Goal: Book appointment/travel/reservation

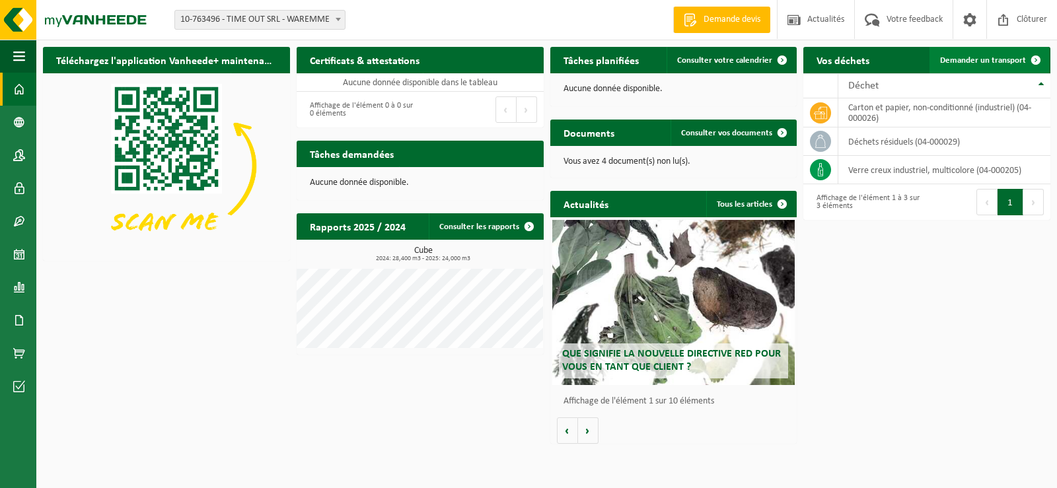
click at [672, 54] on link "Demander un transport" at bounding box center [989, 60] width 120 height 26
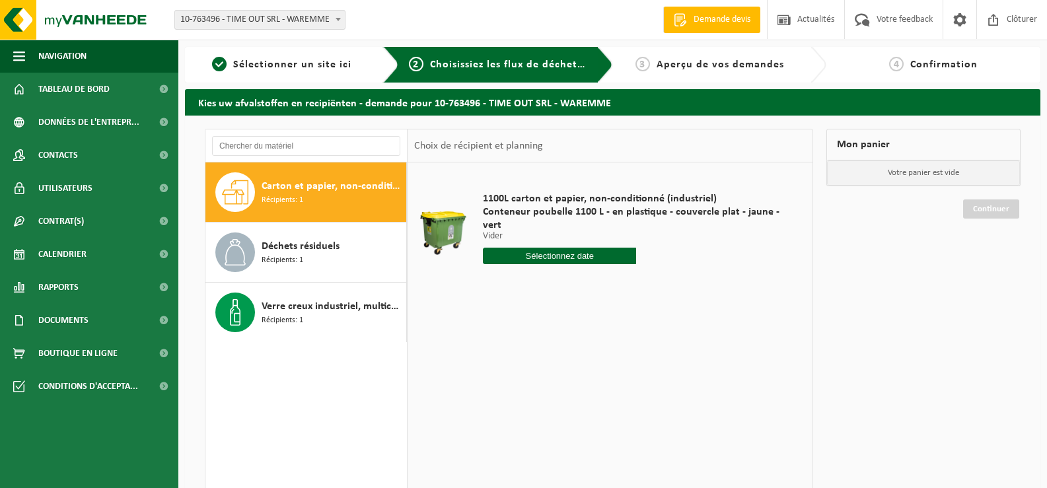
click at [559, 252] on input "text" at bounding box center [559, 256] width 153 height 17
click at [539, 352] on div "8" at bounding box center [541, 351] width 23 height 21
type input "à partir de [DATE]"
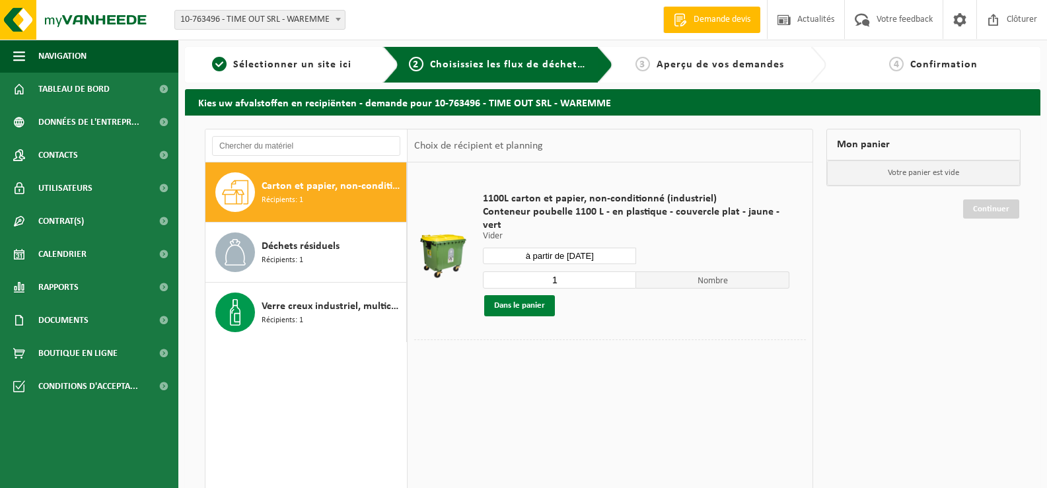
click at [524, 308] on button "Dans le panier" at bounding box center [519, 305] width 71 height 21
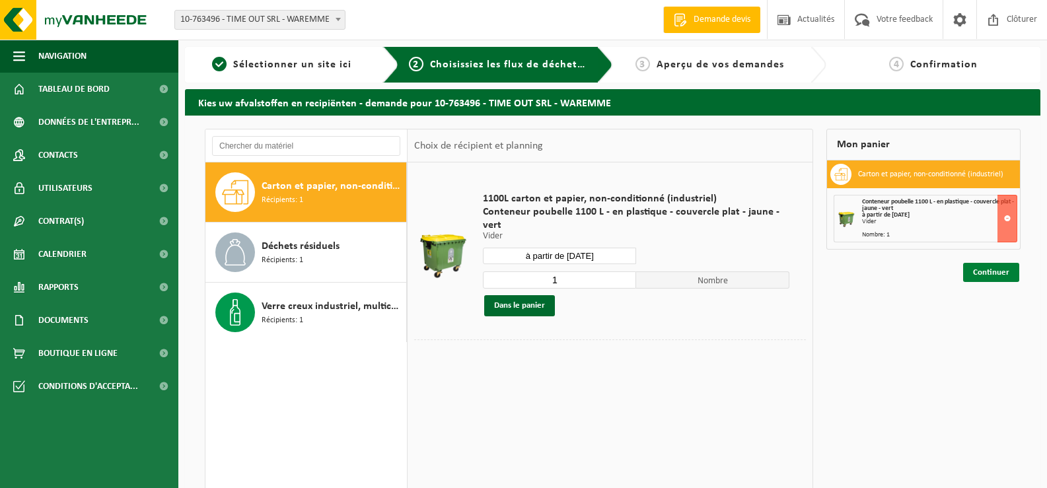
click at [992, 273] on link "Continuer" at bounding box center [991, 272] width 56 height 19
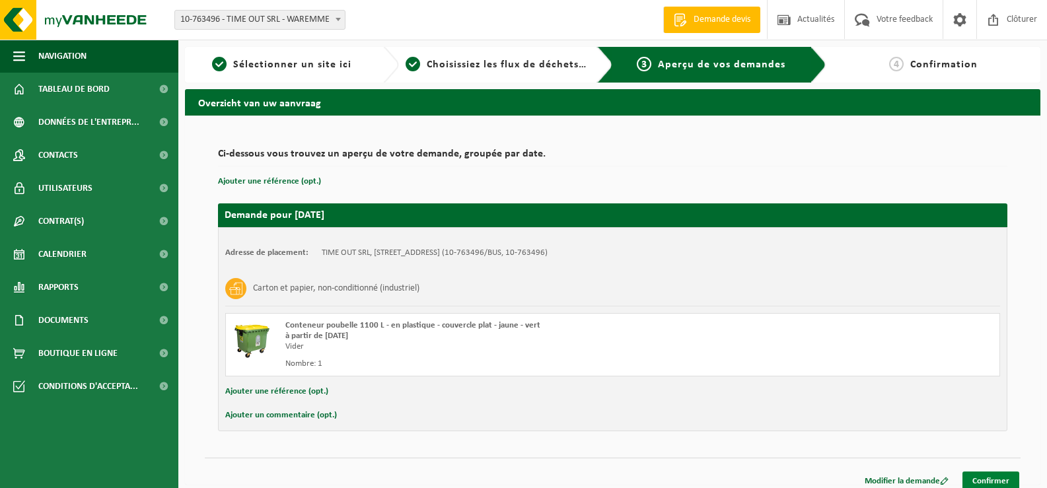
click at [989, 477] on link "Confirmer" at bounding box center [990, 481] width 57 height 19
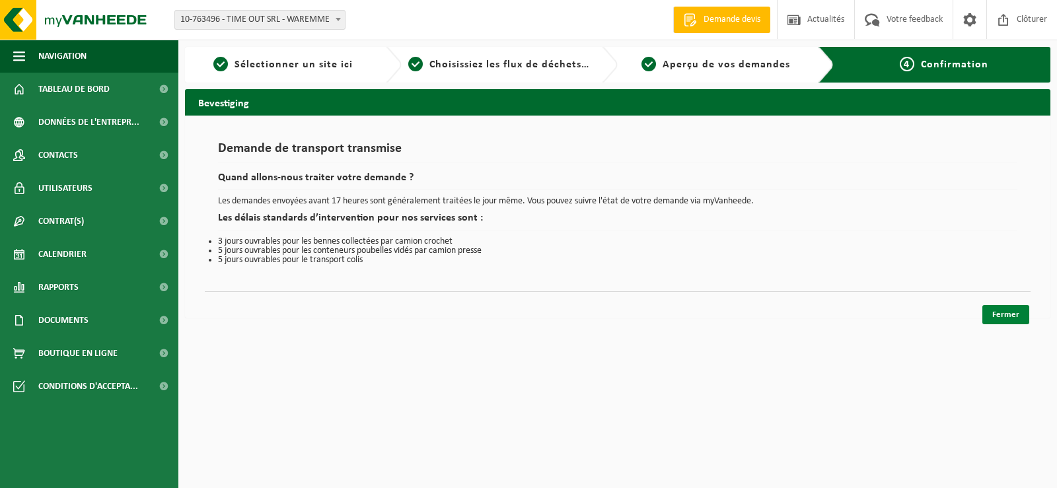
click at [1010, 319] on link "Fermer" at bounding box center [1005, 314] width 47 height 19
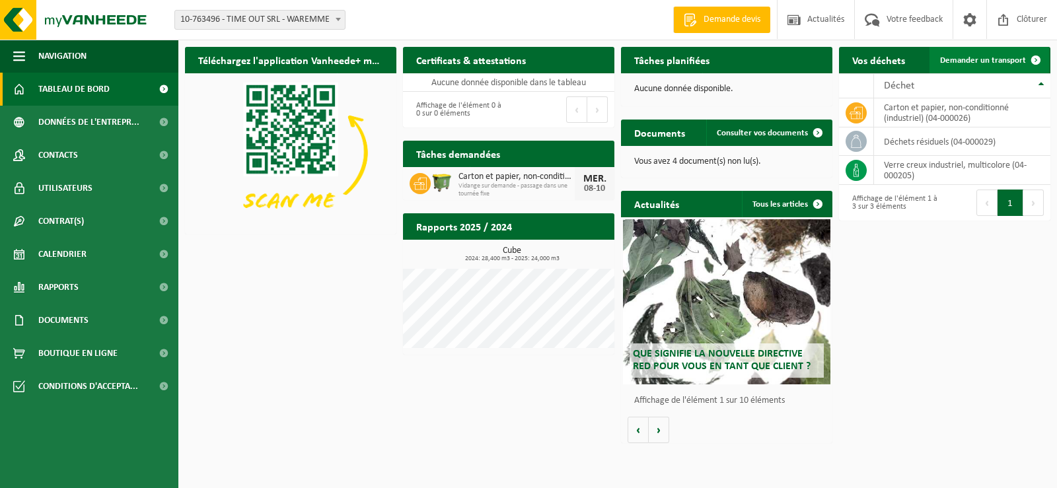
click at [987, 55] on link "Demander un transport" at bounding box center [989, 60] width 120 height 26
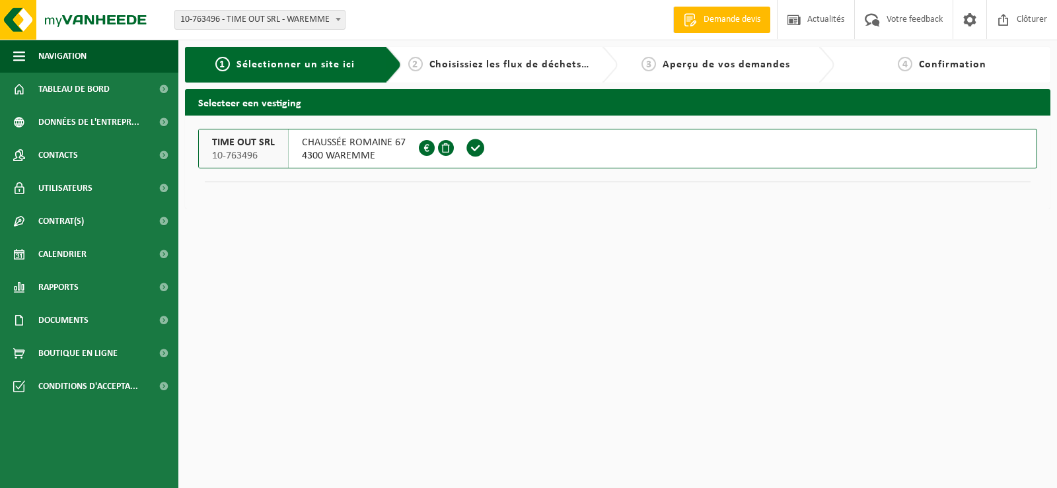
click at [528, 71] on div "2 Choisissiez les flux de déchets et récipients" at bounding box center [500, 65] width 184 height 16
click at [569, 152] on button "TIME OUT SRL 10-763496 CHAUSSÉE ROMAINE 67 4300 WAREMME 0685.886.307" at bounding box center [617, 149] width 839 height 40
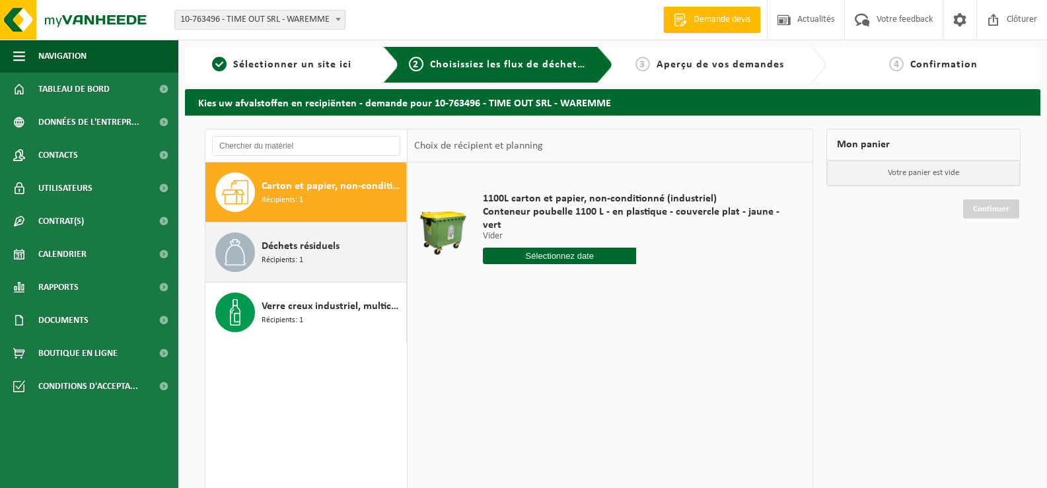
click at [307, 241] on span "Déchets résiduels" at bounding box center [301, 246] width 78 height 16
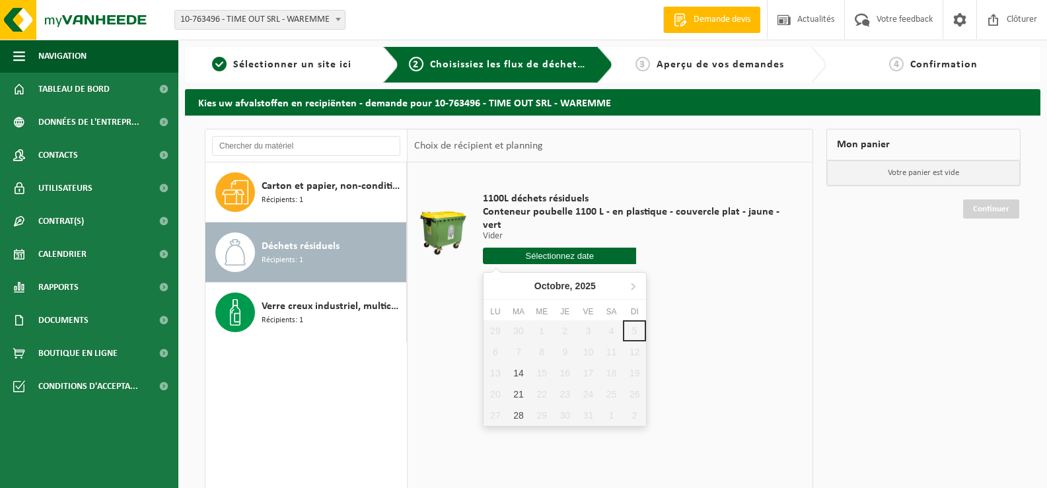
click at [539, 257] on input "text" at bounding box center [559, 256] width 153 height 17
click at [519, 375] on div "14" at bounding box center [518, 373] width 23 height 21
type input "à partir de 2025-10-14"
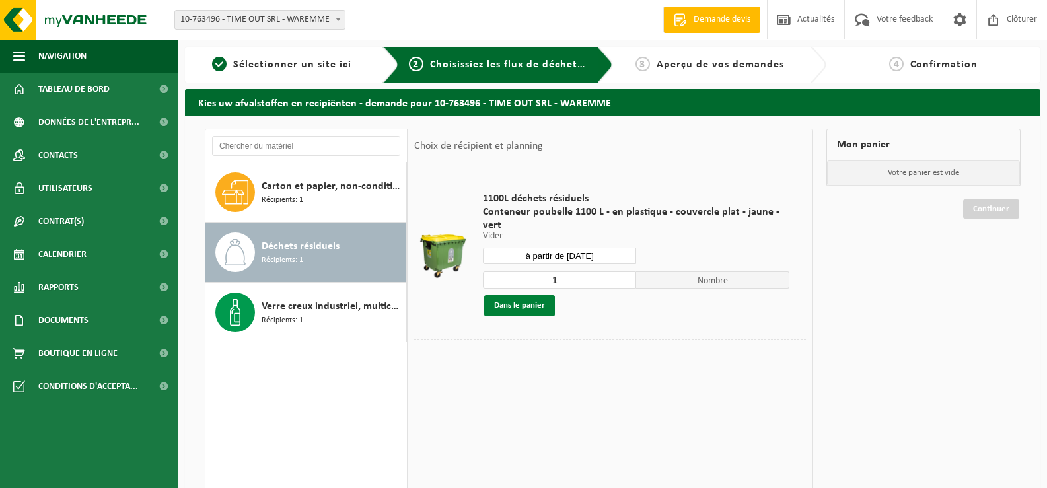
click at [518, 309] on button "Dans le panier" at bounding box center [519, 305] width 71 height 21
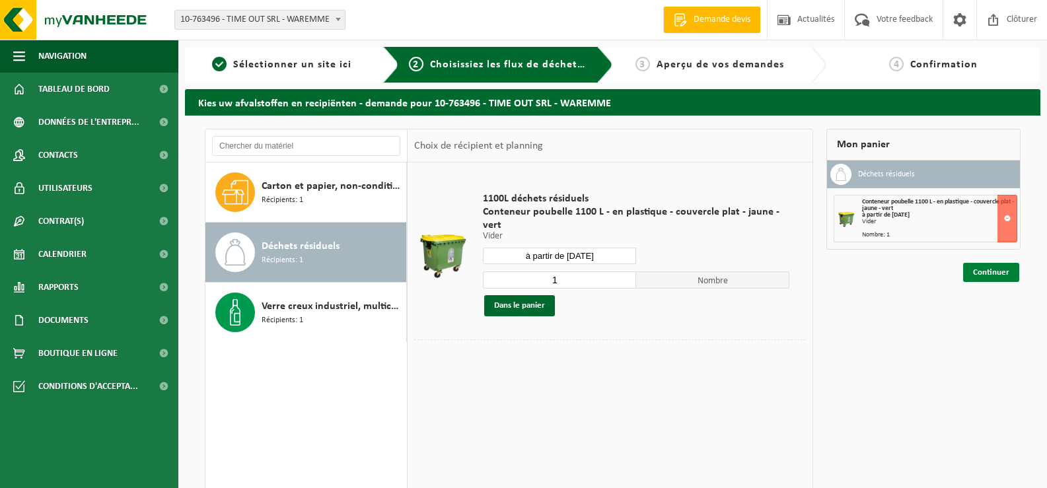
click at [989, 273] on link "Continuer" at bounding box center [991, 272] width 56 height 19
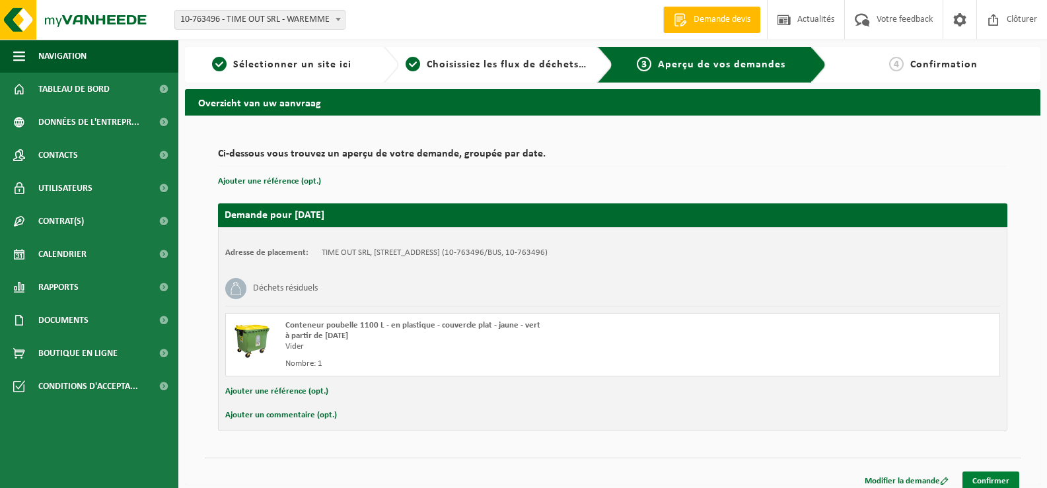
click at [992, 478] on link "Confirmer" at bounding box center [990, 481] width 57 height 19
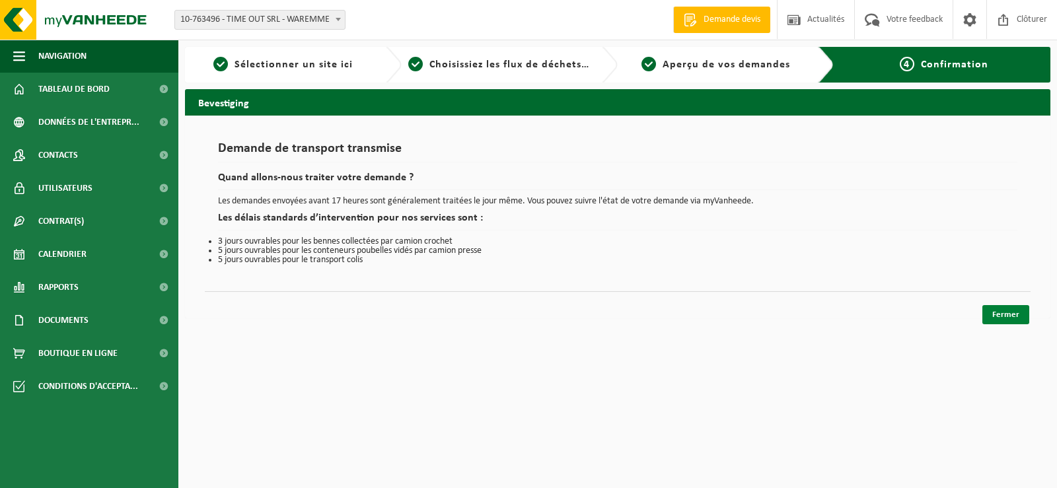
click at [1000, 316] on link "Fermer" at bounding box center [1005, 314] width 47 height 19
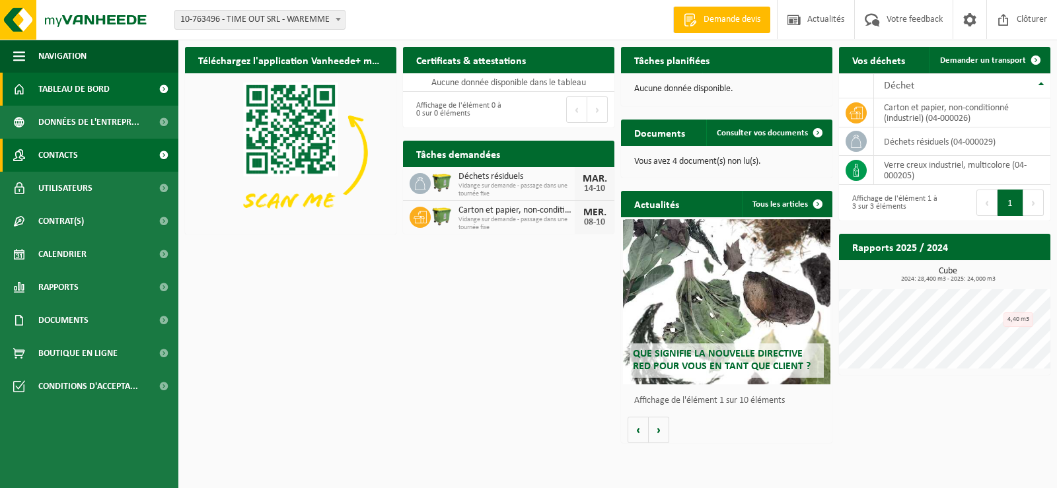
click at [65, 157] on span "Contacts" at bounding box center [58, 155] width 40 height 33
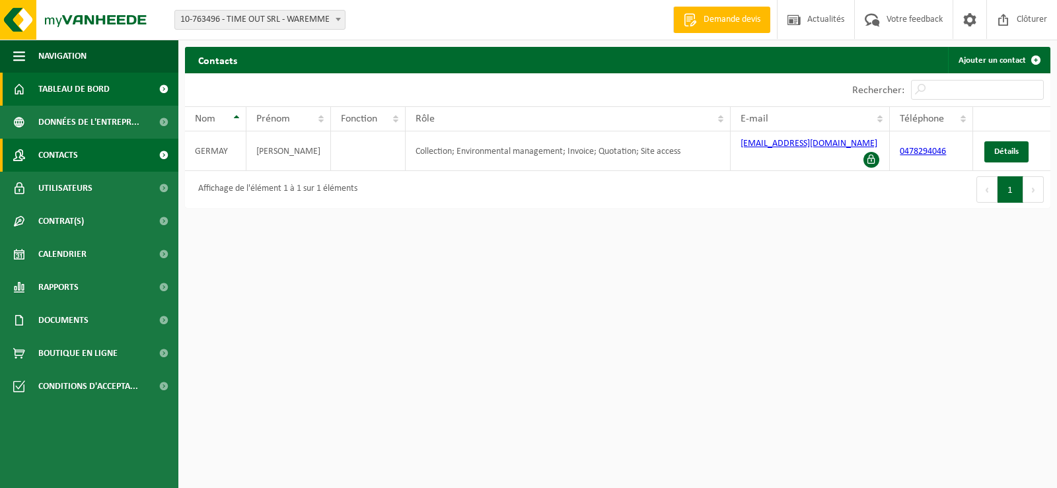
click at [81, 94] on span "Tableau de bord" at bounding box center [73, 89] width 71 height 33
